Goal: Share content

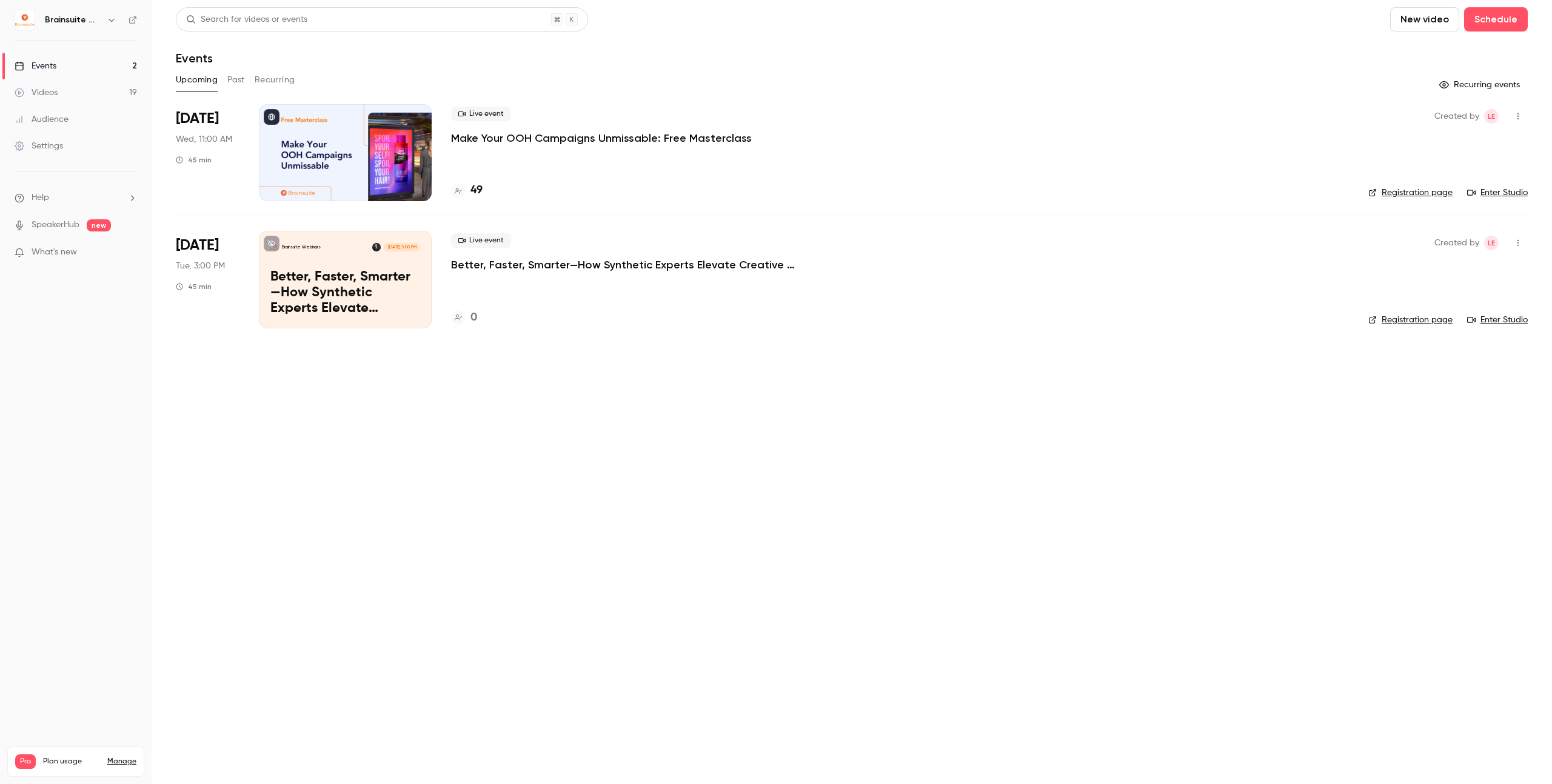
click at [567, 141] on p "Make Your OOH Campaigns Unmissable: Free Masterclass" at bounding box center [601, 138] width 300 height 14
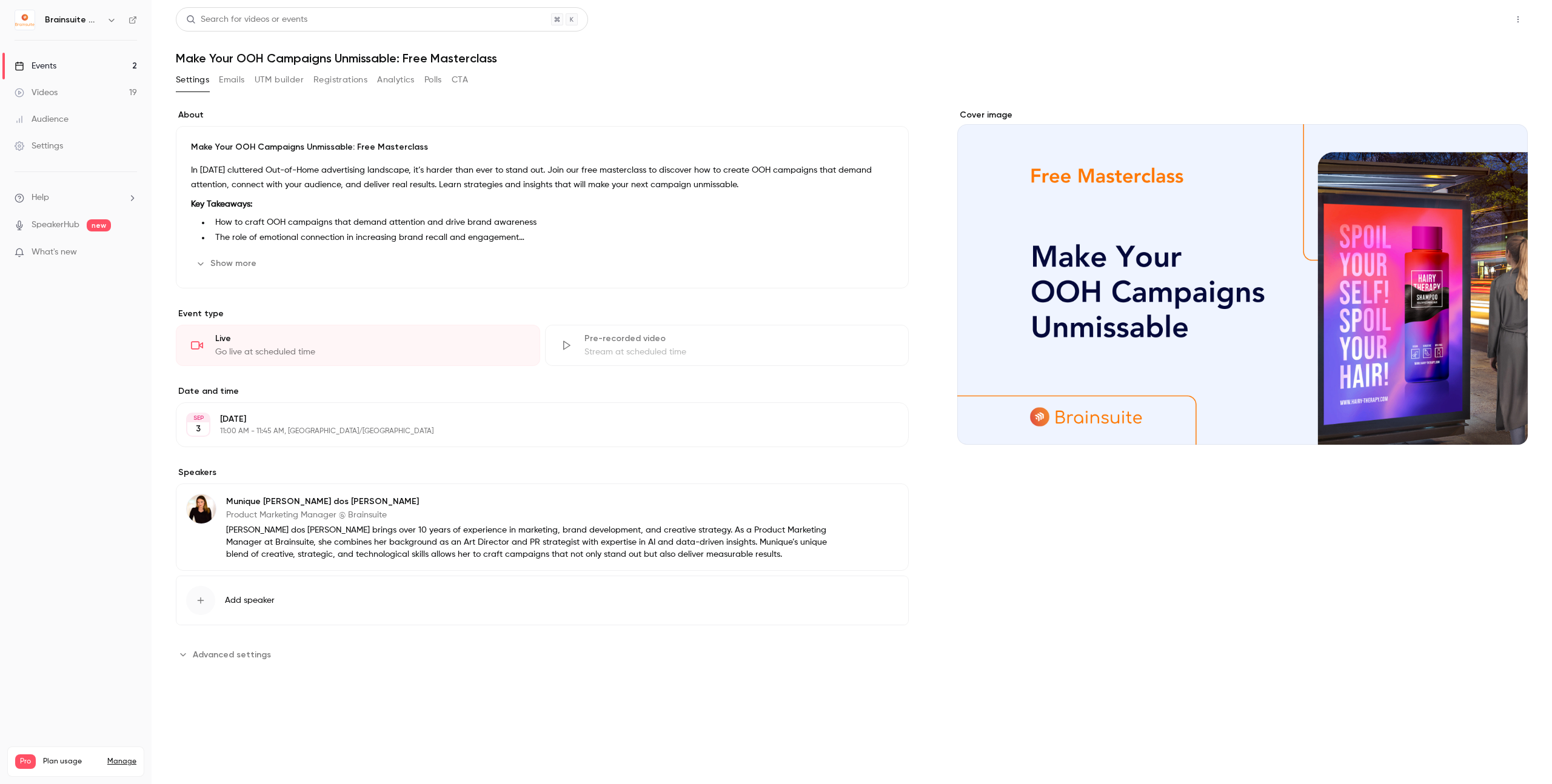
click at [1480, 19] on button "Share" at bounding box center [1475, 19] width 48 height 24
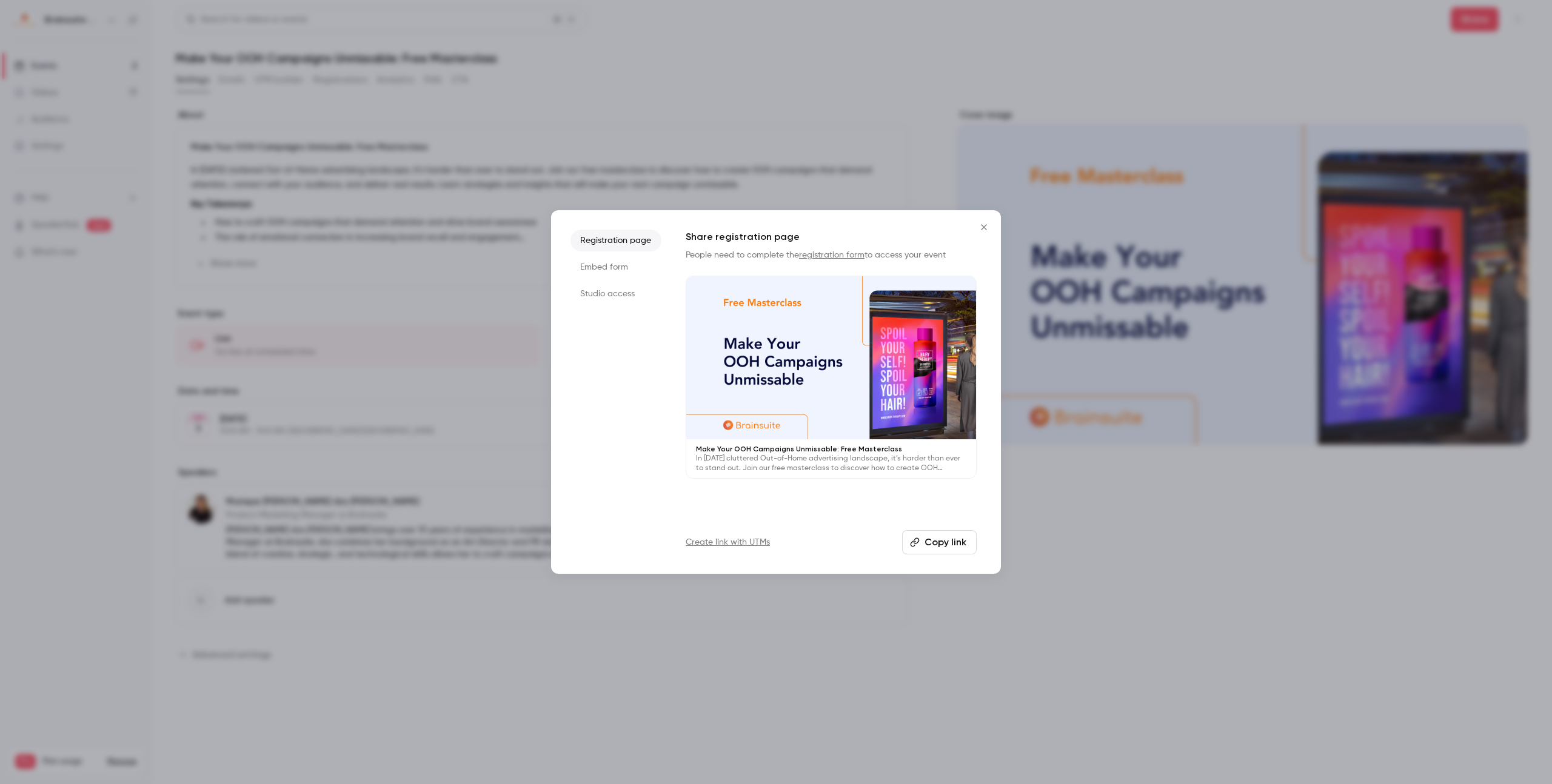
click at [590, 294] on li "Studio access" at bounding box center [615, 294] width 91 height 22
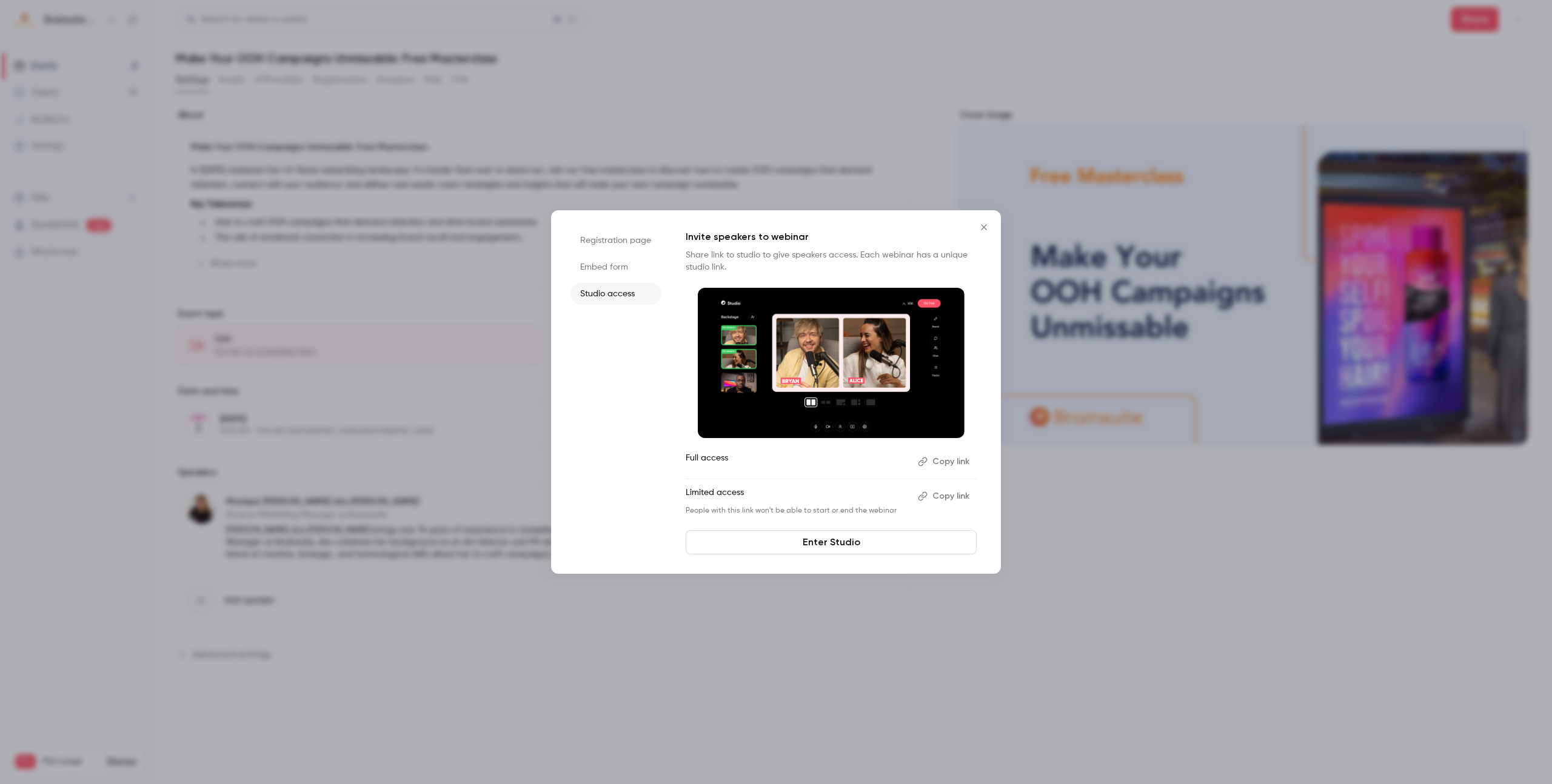
click at [948, 495] on button "Copy link" at bounding box center [944, 496] width 64 height 19
click at [55, 357] on div at bounding box center [776, 392] width 1552 height 784
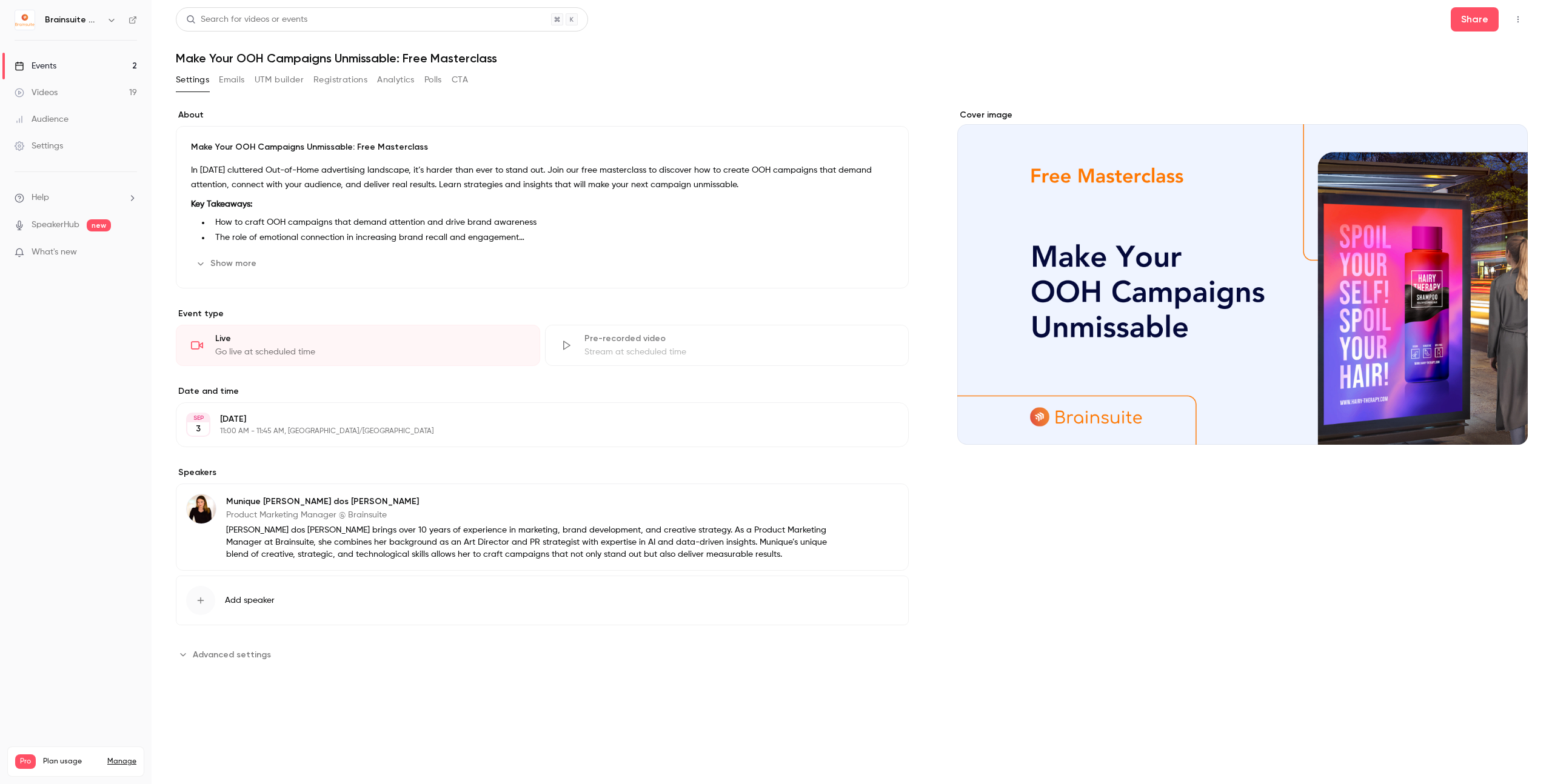
click at [314, 268] on div "Show more Edit" at bounding box center [542, 264] width 703 height 19
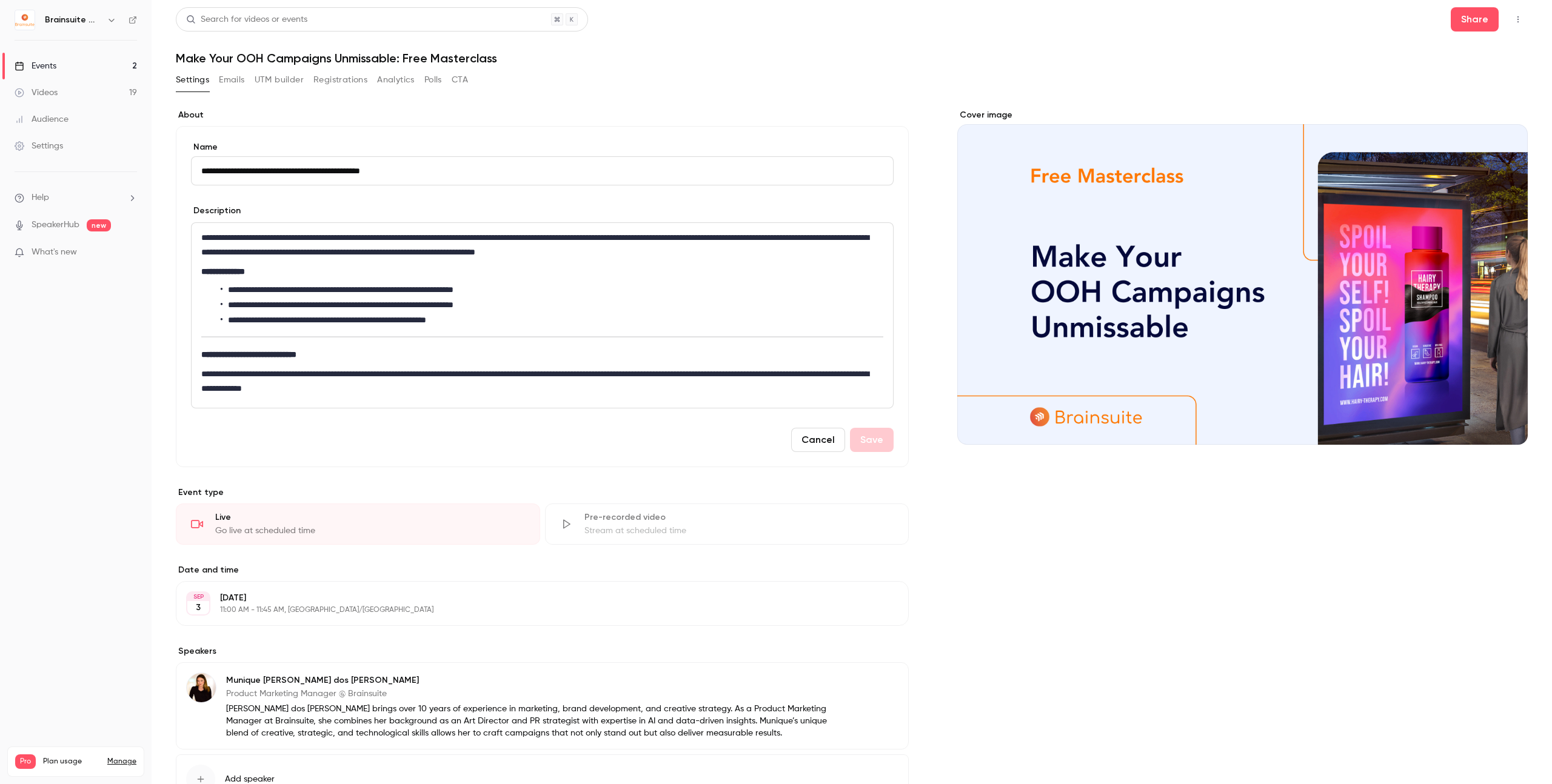
click at [831, 440] on button "Cancel" at bounding box center [818, 439] width 54 height 24
